Goal: Navigation & Orientation: Find specific page/section

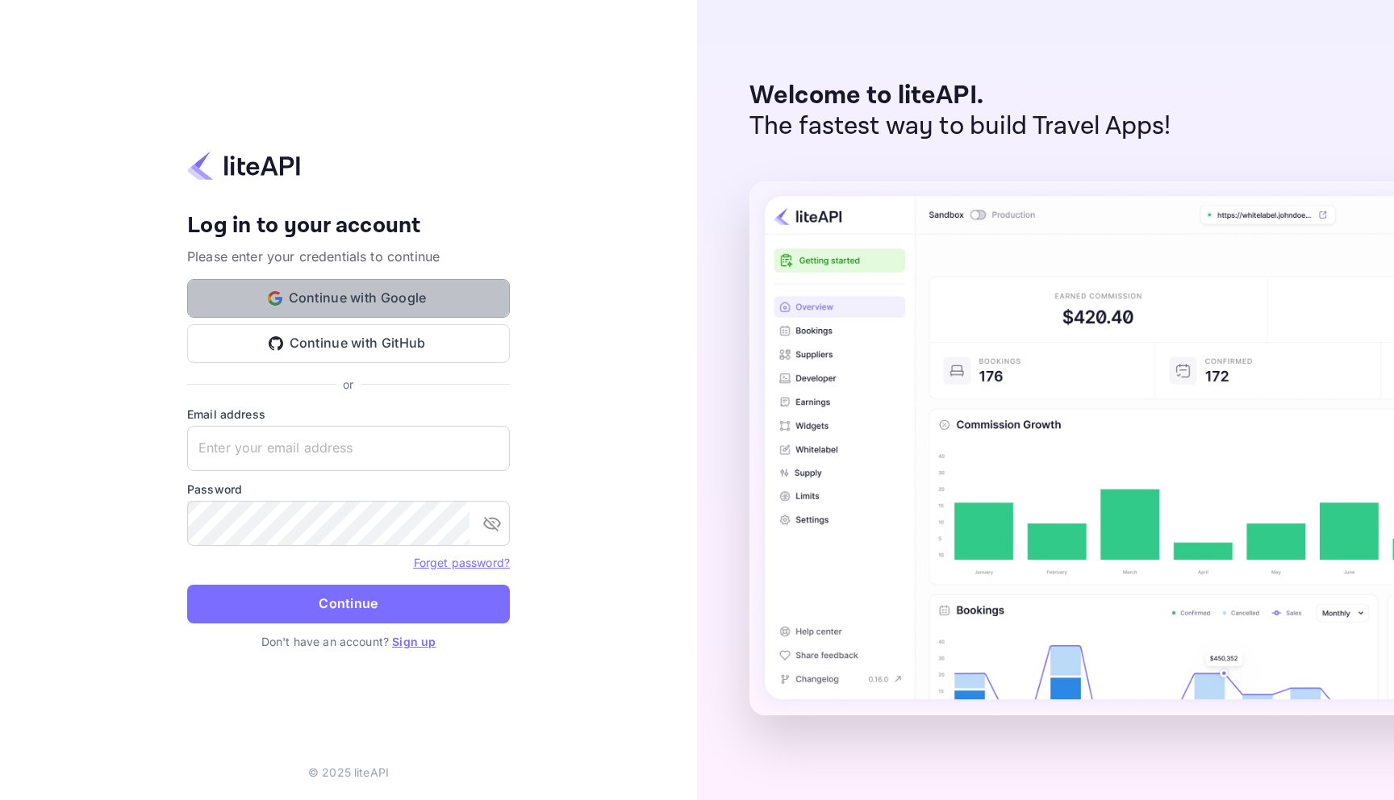
click at [304, 294] on button "Continue with Google" at bounding box center [348, 298] width 323 height 39
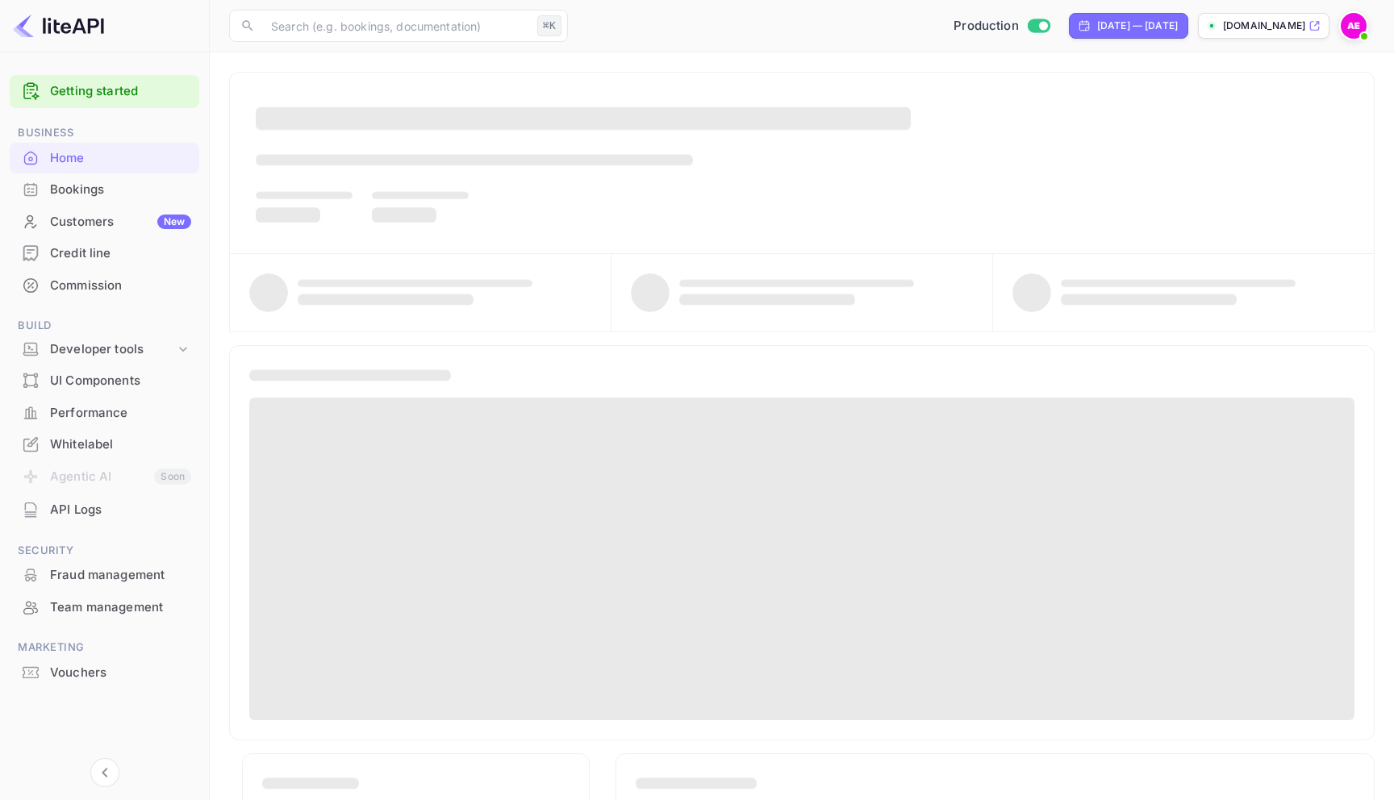
click at [78, 280] on div "Commission" at bounding box center [120, 286] width 141 height 19
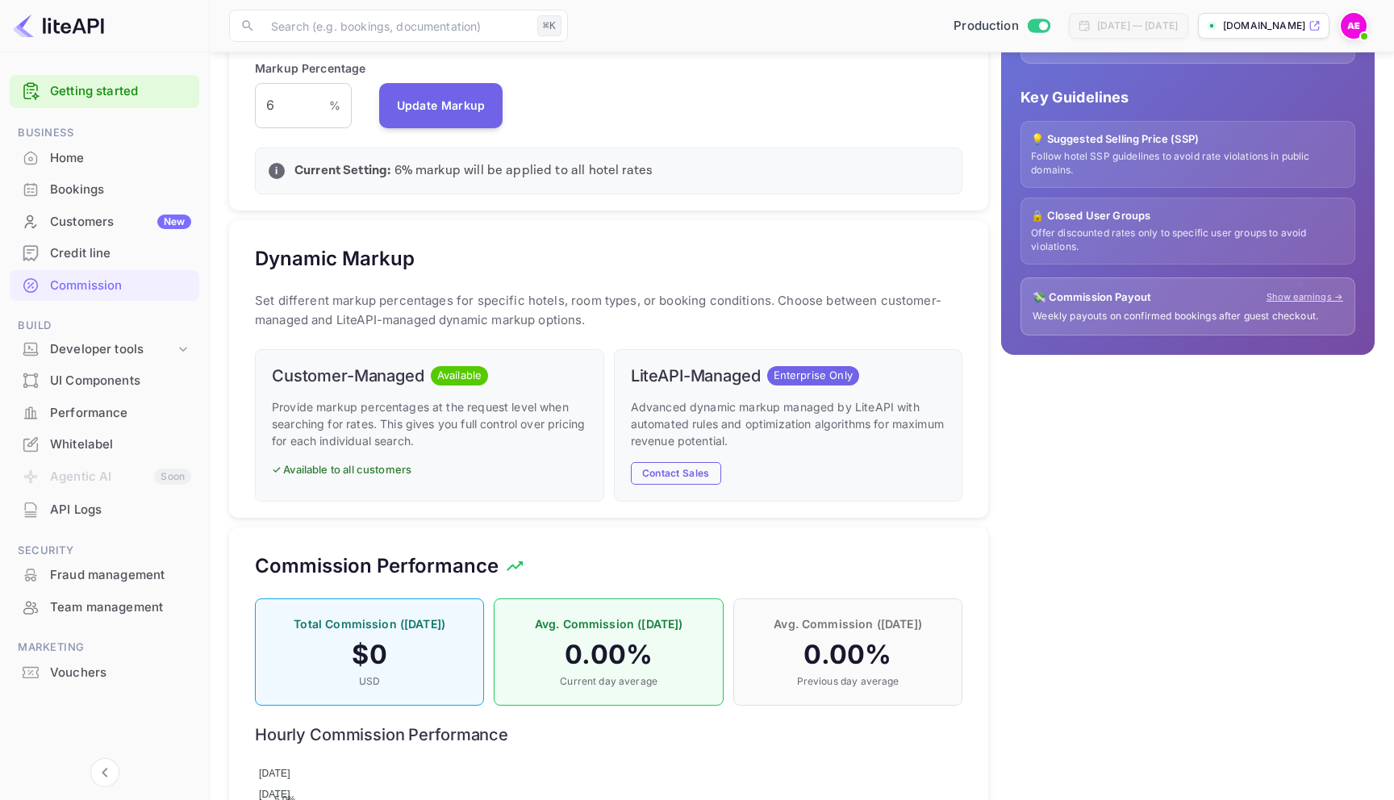
scroll to position [663, 0]
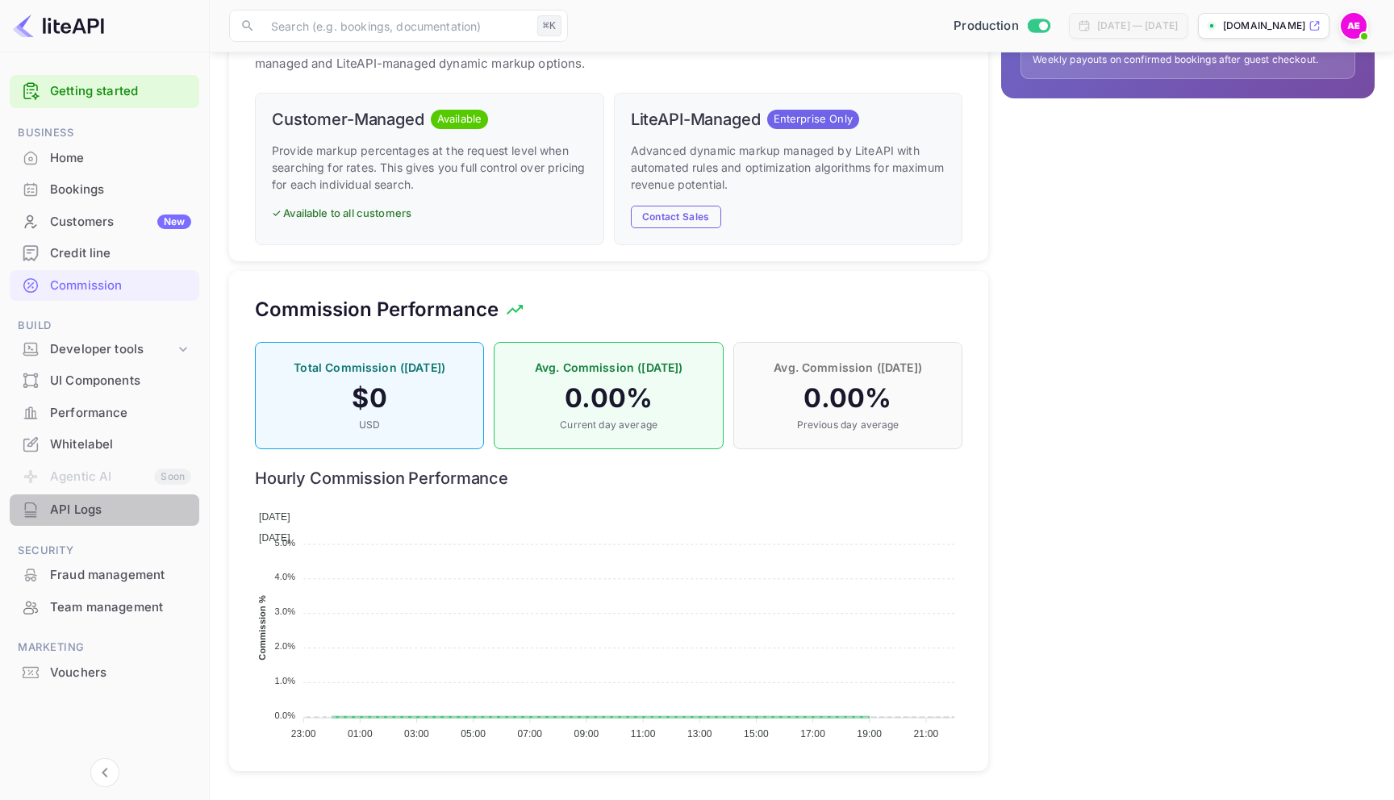
click at [78, 516] on div "API Logs" at bounding box center [120, 510] width 141 height 19
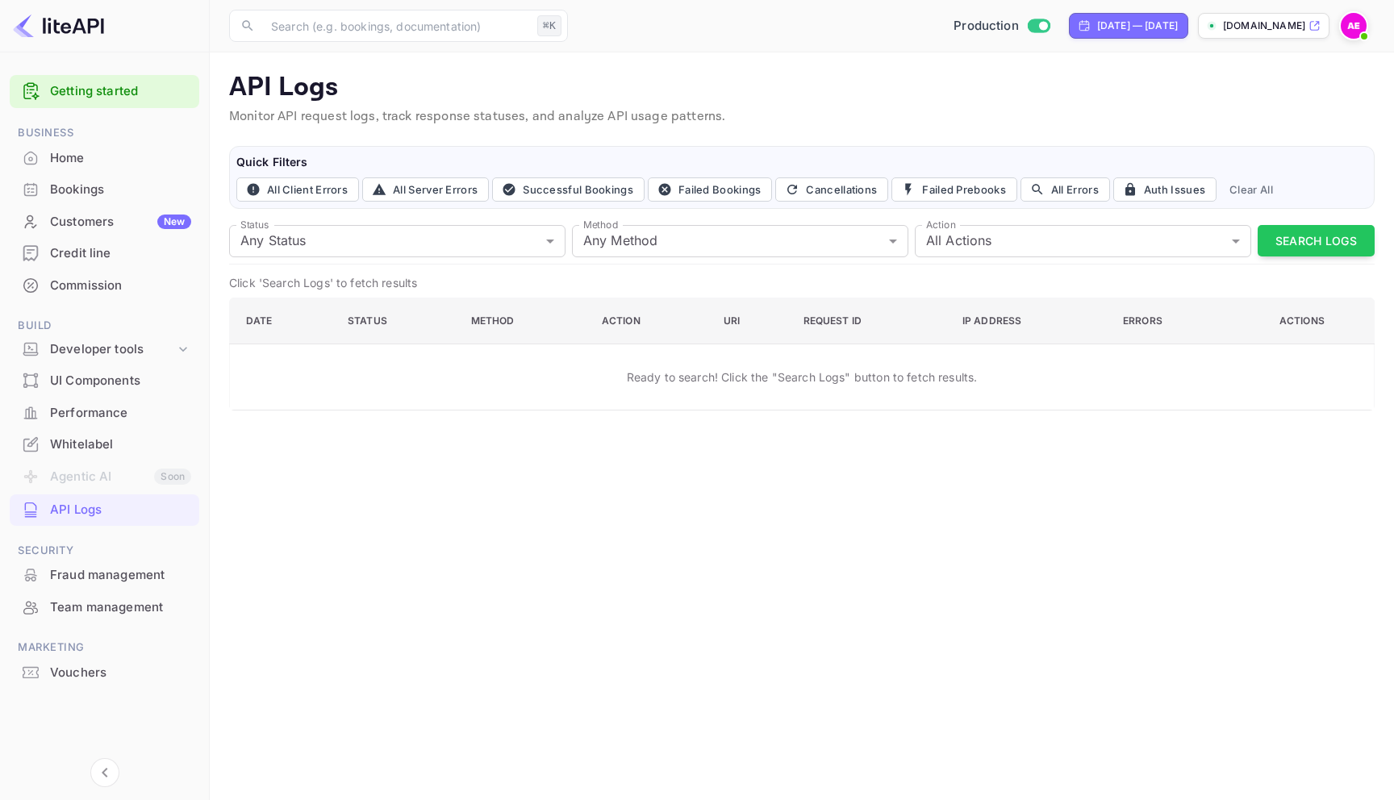
click at [85, 283] on div "Commission" at bounding box center [120, 286] width 141 height 19
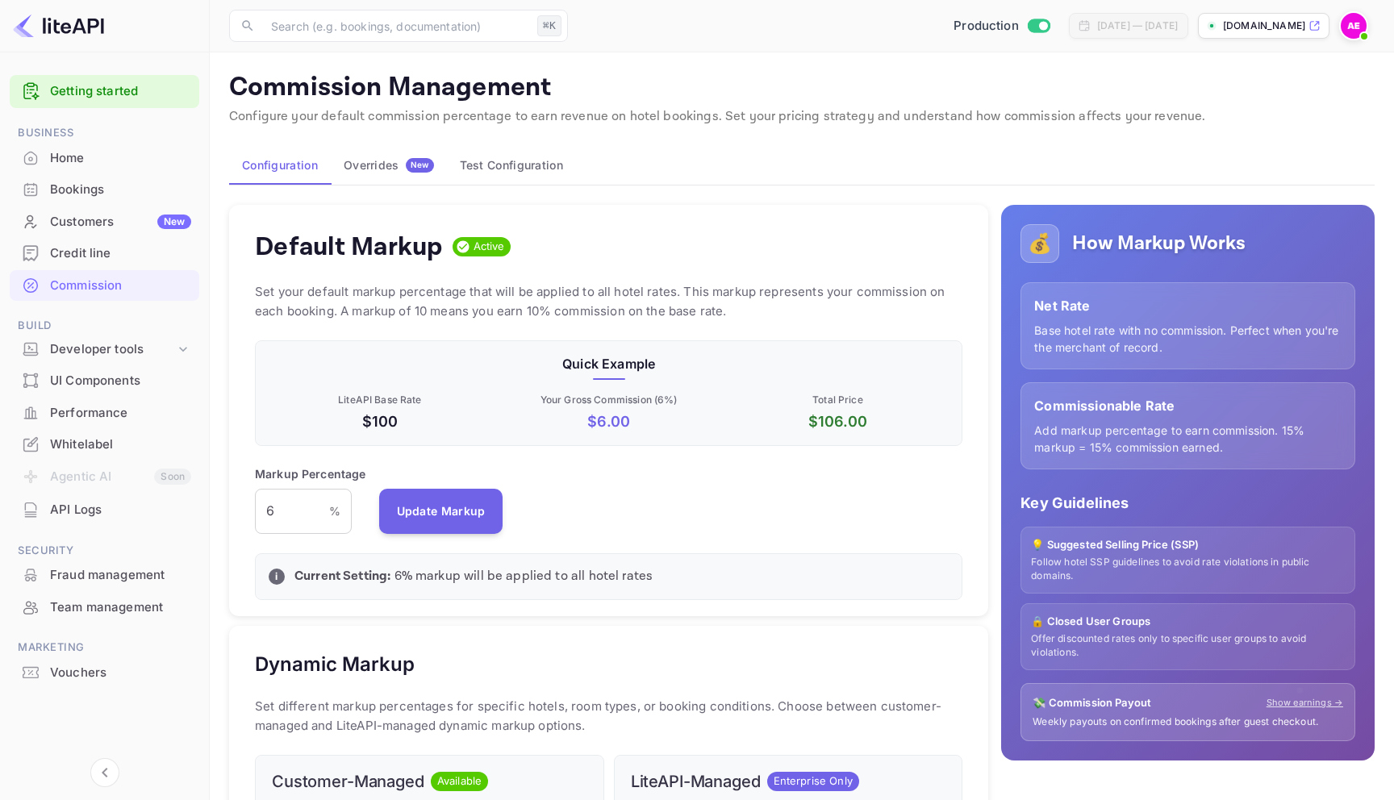
click at [338, 169] on button "Overrides New" at bounding box center [389, 165] width 116 height 39
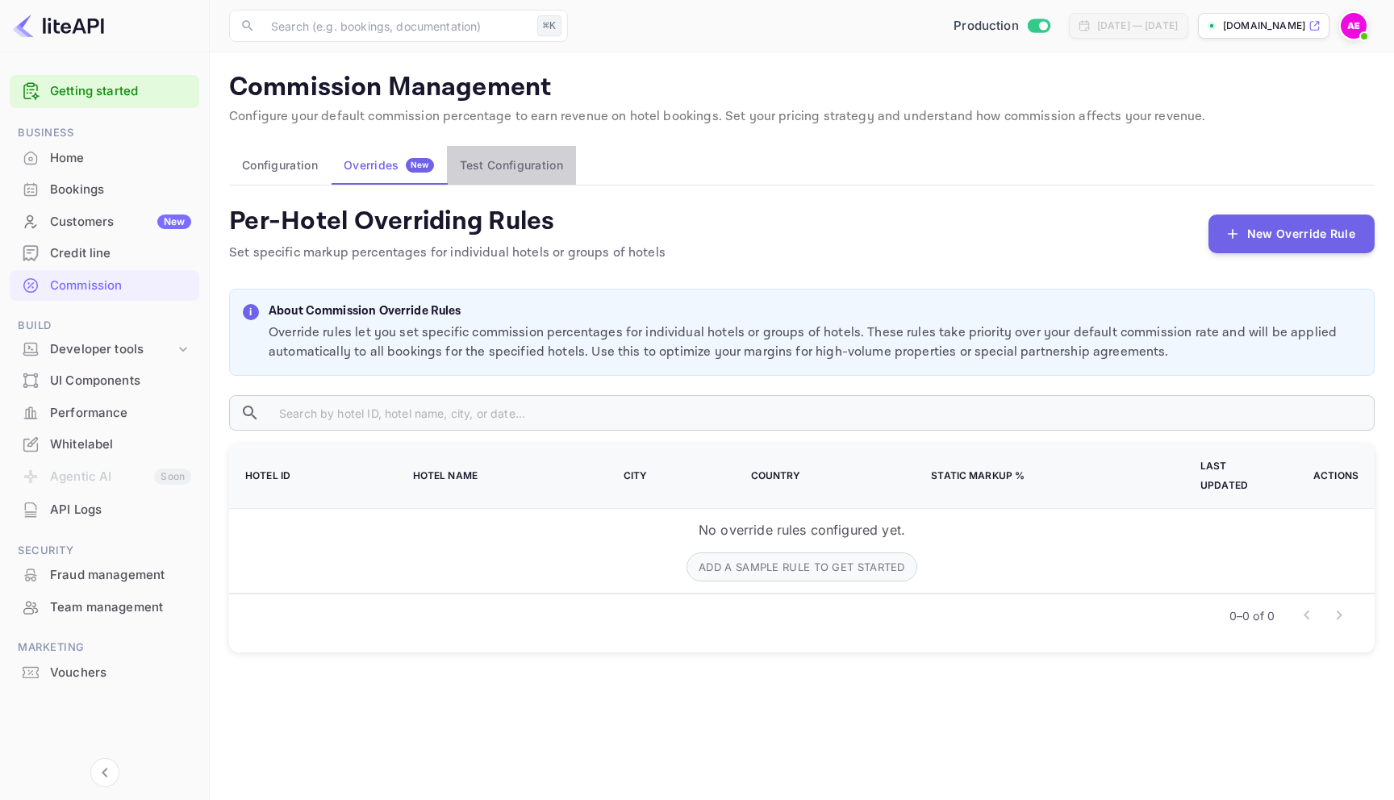
click at [489, 163] on button "Test Configuration" at bounding box center [511, 165] width 129 height 39
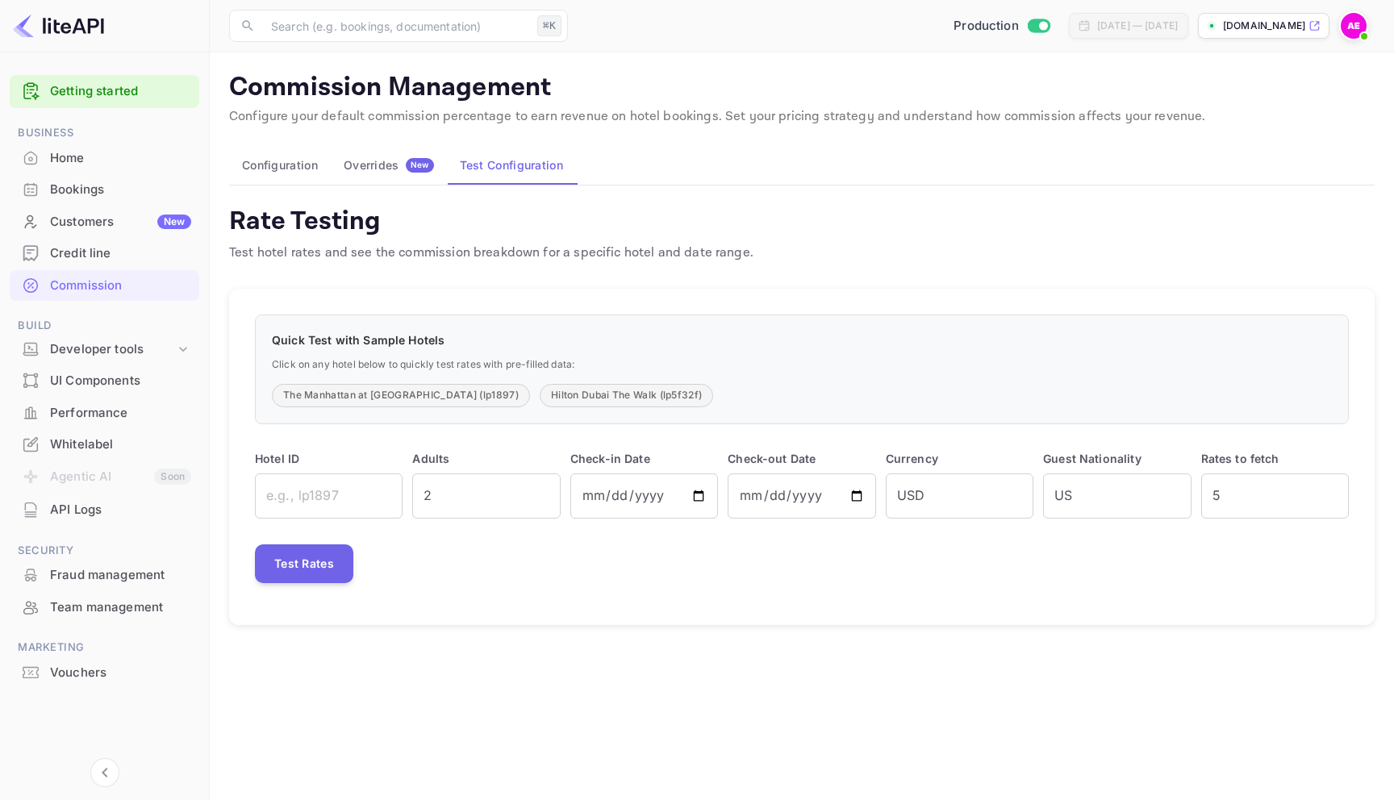
click at [296, 164] on button "Configuration" at bounding box center [280, 165] width 102 height 39
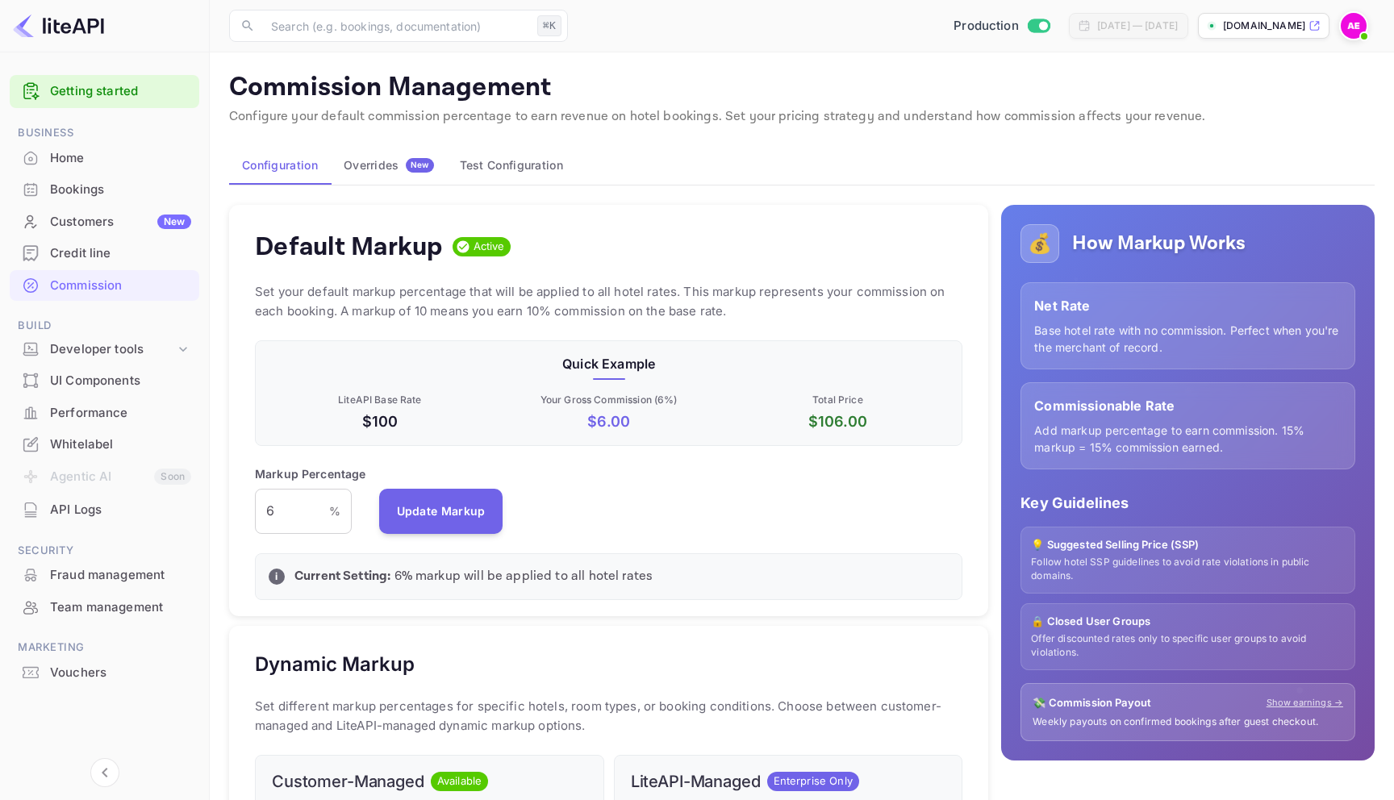
scroll to position [286, 708]
click at [94, 609] on div "Team management" at bounding box center [120, 608] width 141 height 19
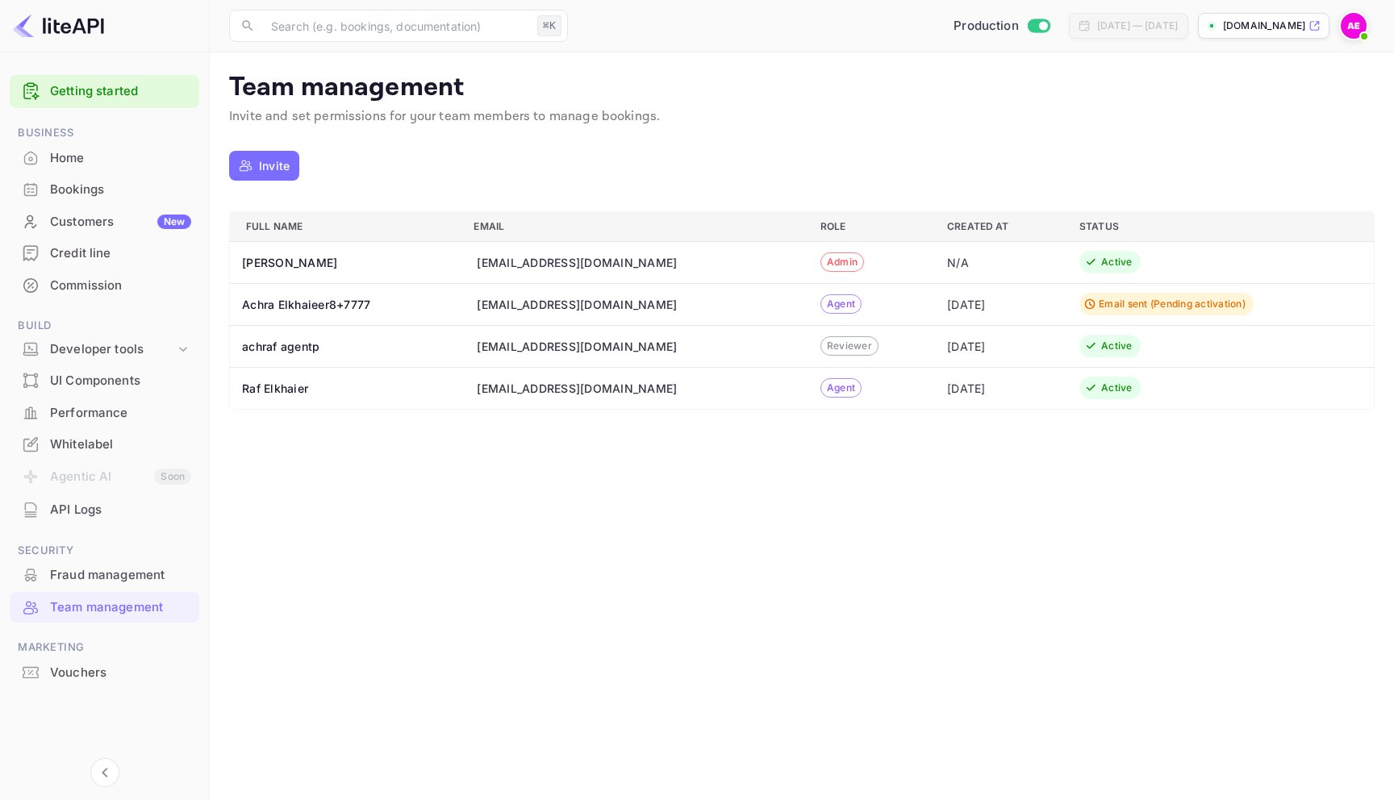
click at [62, 560] on div "Fraud management" at bounding box center [105, 575] width 190 height 31
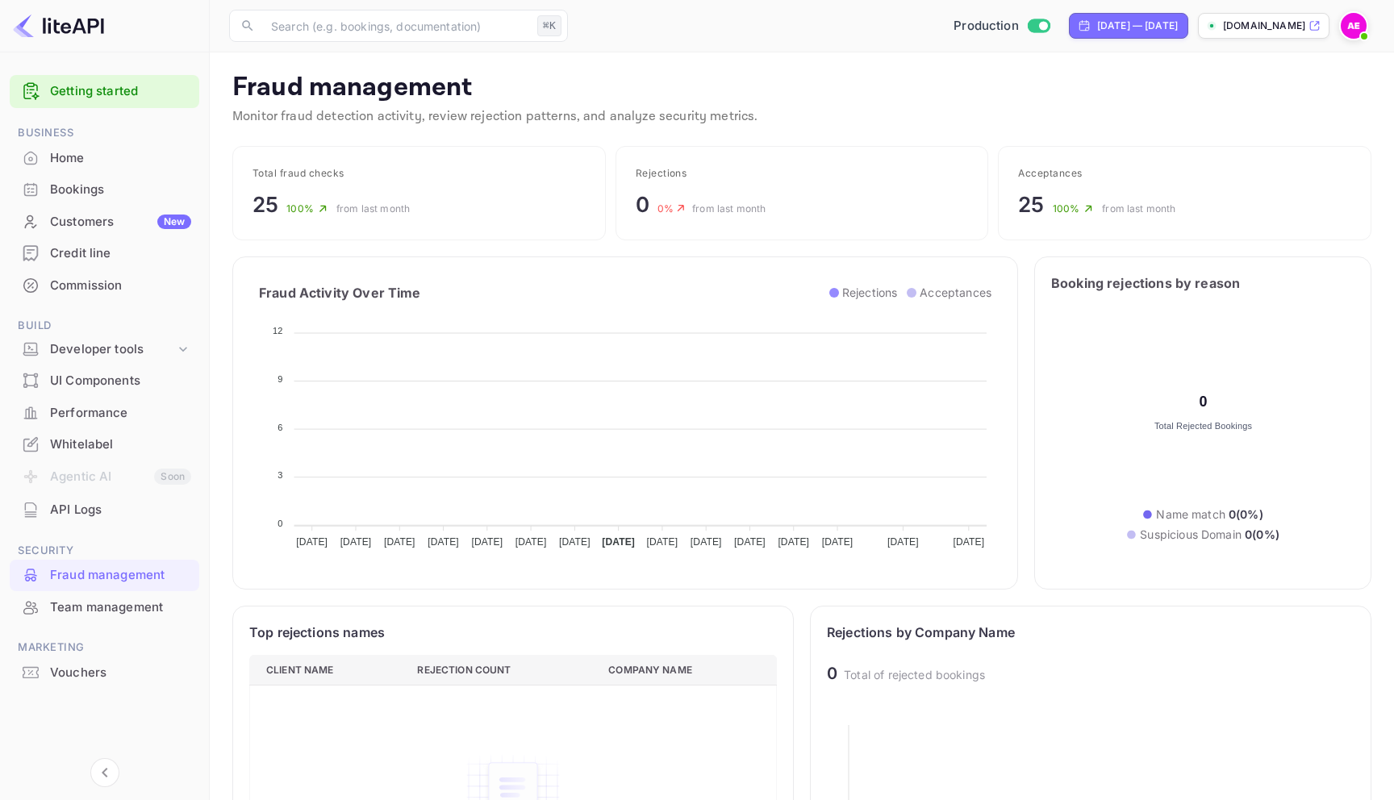
scroll to position [1, 1]
